Goal: Register for event/course

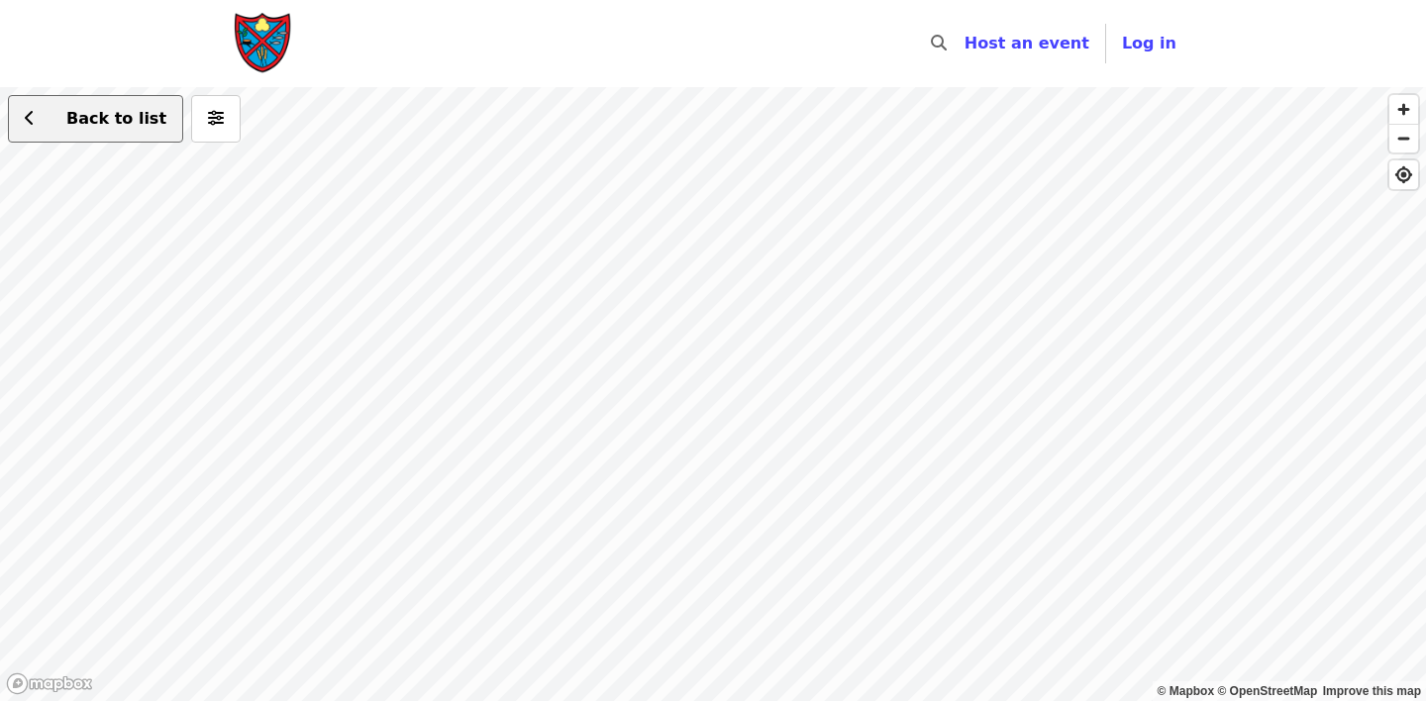
click at [123, 118] on span "Back to list" at bounding box center [116, 118] width 100 height 19
click at [470, 354] on div "Back to list" at bounding box center [713, 394] width 1426 height 614
click at [699, 204] on div "Back to list" at bounding box center [713, 394] width 1426 height 614
click at [751, 402] on div "Back to list" at bounding box center [713, 394] width 1426 height 614
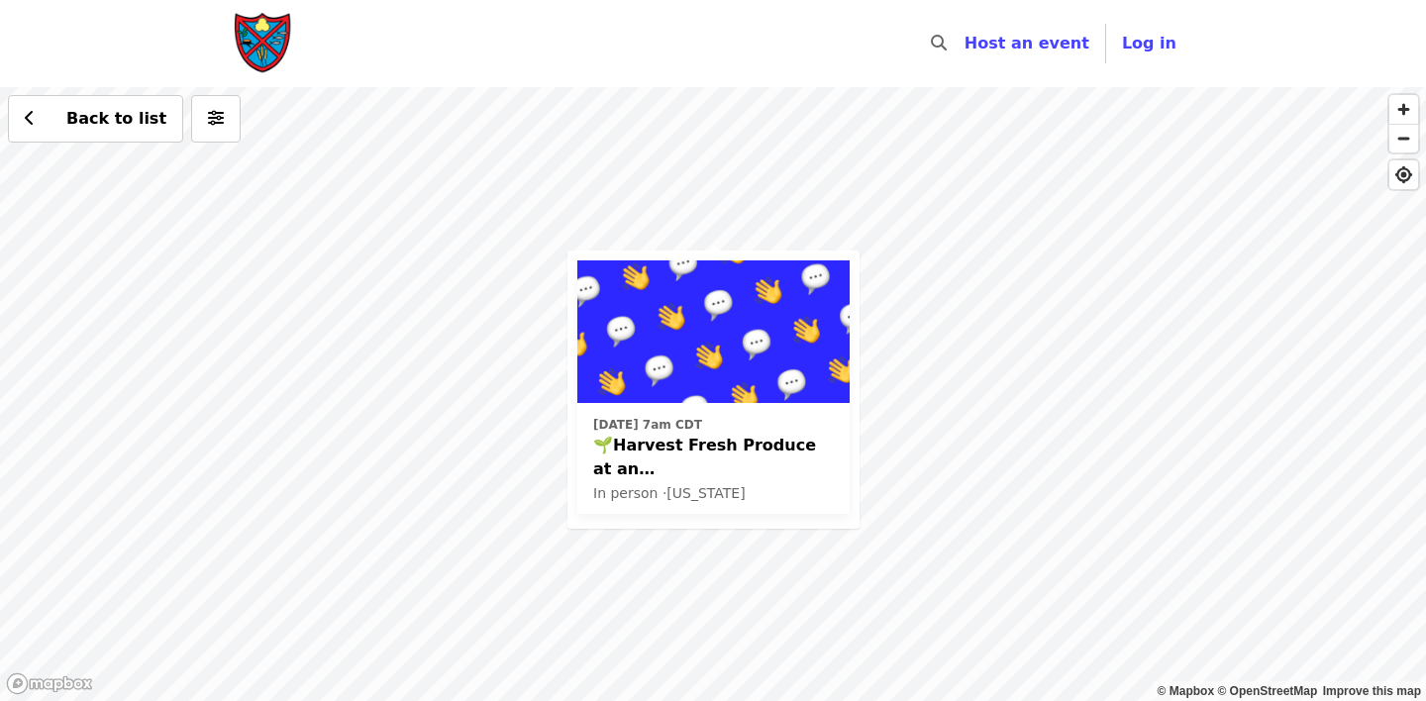
click at [924, 307] on div "Wed, Aug 27 @ 7am CDT 🌱Harvest Fresh Produce at an East Nashville School Garden…" at bounding box center [713, 394] width 1426 height 614
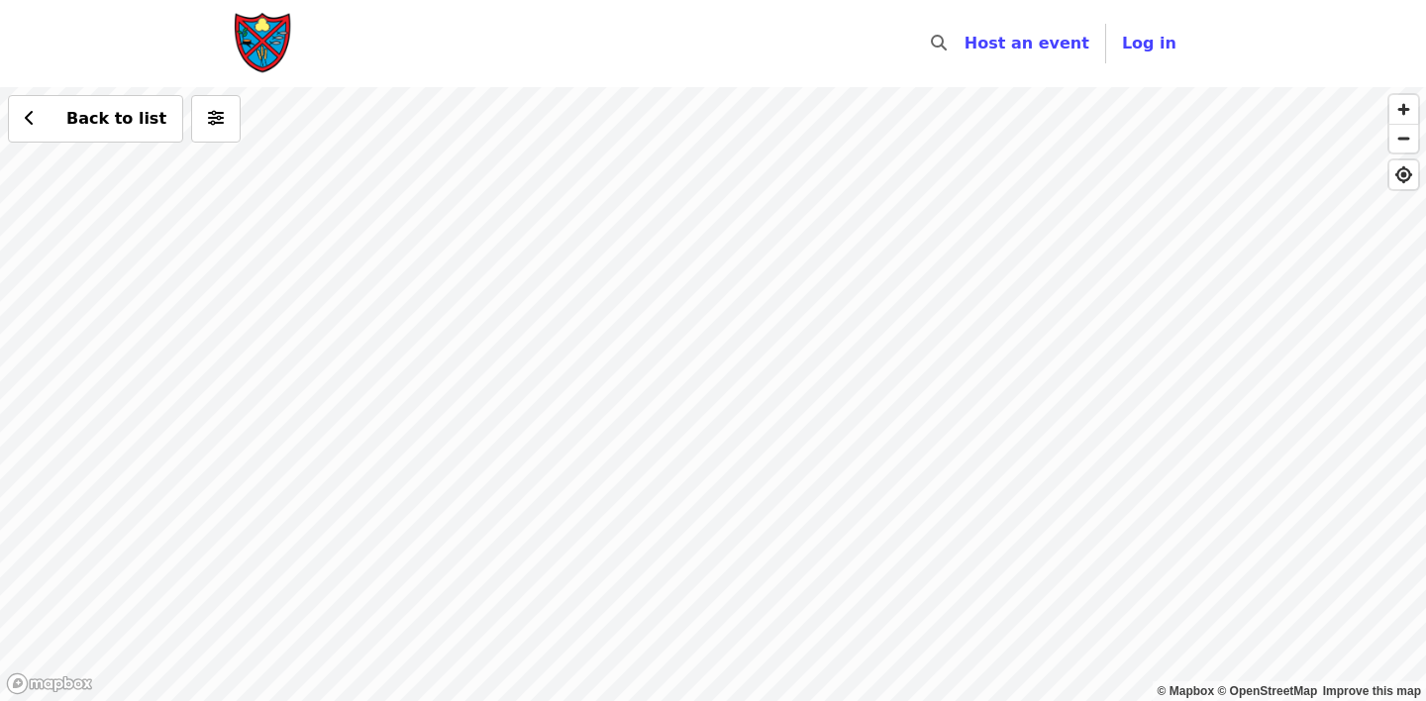
click at [774, 485] on div "Back to list" at bounding box center [713, 394] width 1426 height 614
click at [768, 481] on div "Back to list" at bounding box center [713, 394] width 1426 height 614
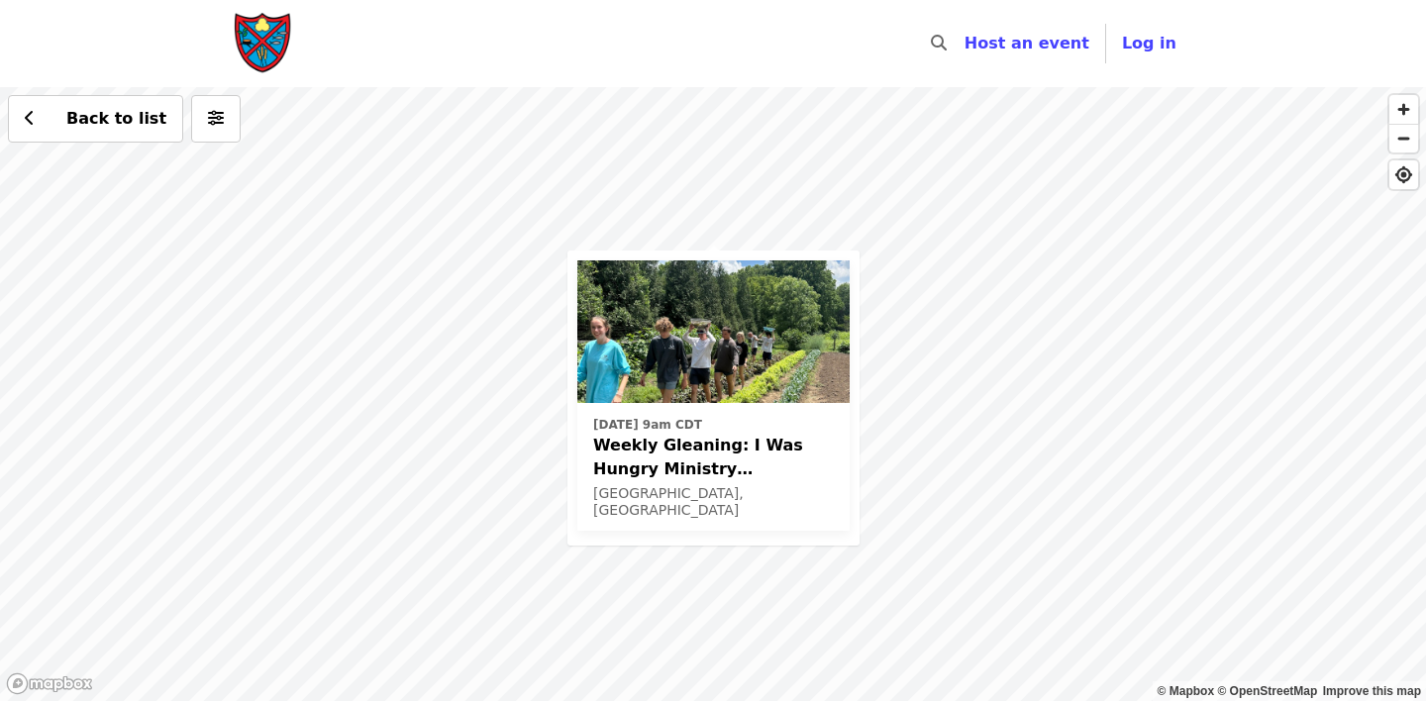
click at [757, 426] on span "[DATE] 9am CDT" at bounding box center [713, 425] width 241 height 18
